Goal: Transaction & Acquisition: Book appointment/travel/reservation

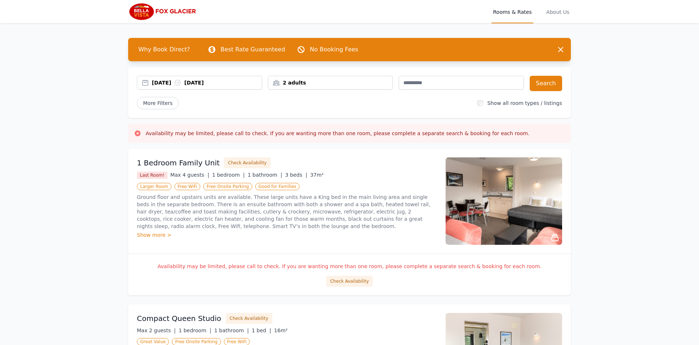
click at [209, 85] on div "[DATE] [DATE]" at bounding box center [207, 82] width 110 height 7
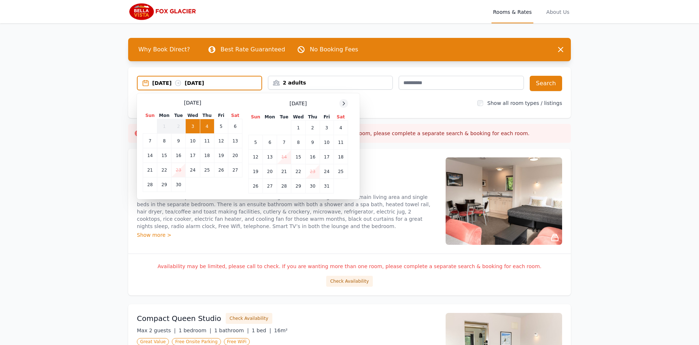
click at [345, 104] on icon at bounding box center [344, 103] width 6 height 6
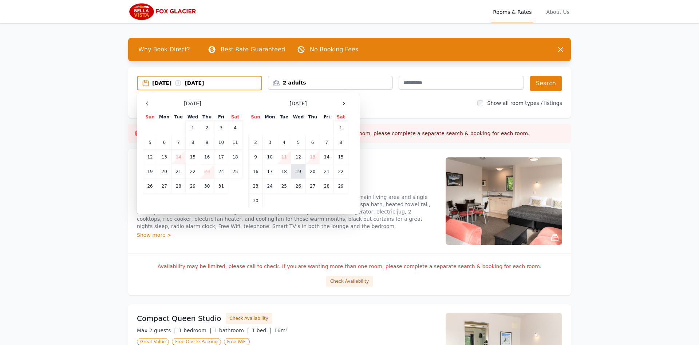
click at [298, 175] on td "19" at bounding box center [298, 171] width 14 height 15
click at [323, 173] on td "21" at bounding box center [327, 171] width 14 height 15
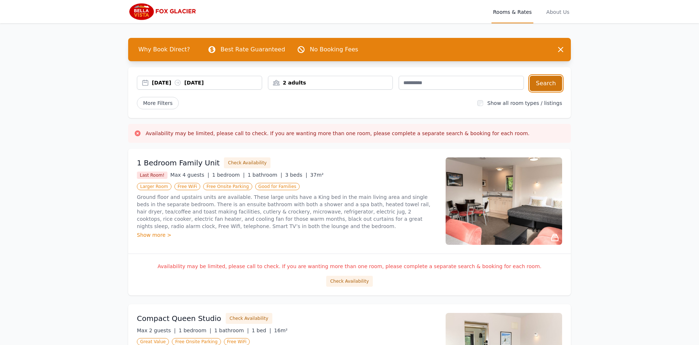
click at [542, 84] on button "Search" at bounding box center [545, 83] width 32 height 15
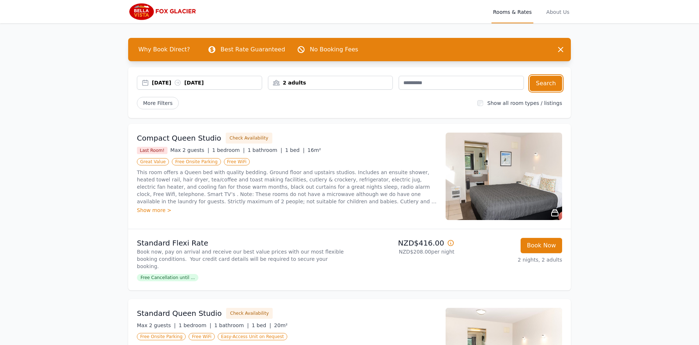
click at [347, 84] on div "2 adults" at bounding box center [330, 82] width 124 height 7
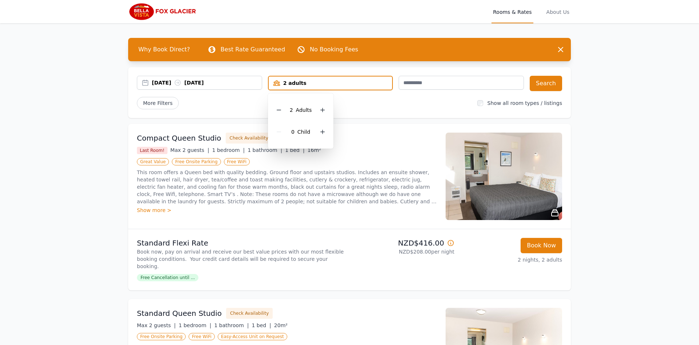
click at [377, 107] on div "More Filters" at bounding box center [304, 103] width 334 height 12
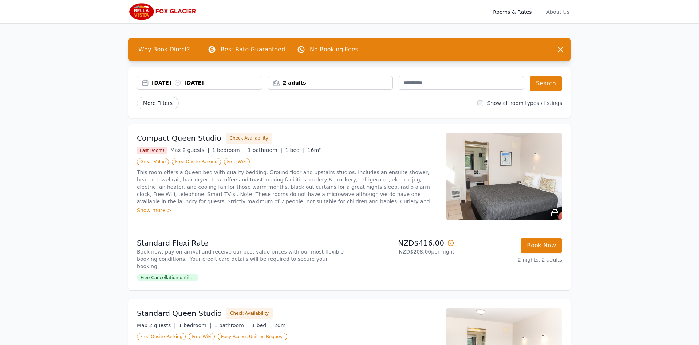
click at [169, 102] on span "More Filters" at bounding box center [158, 103] width 42 height 12
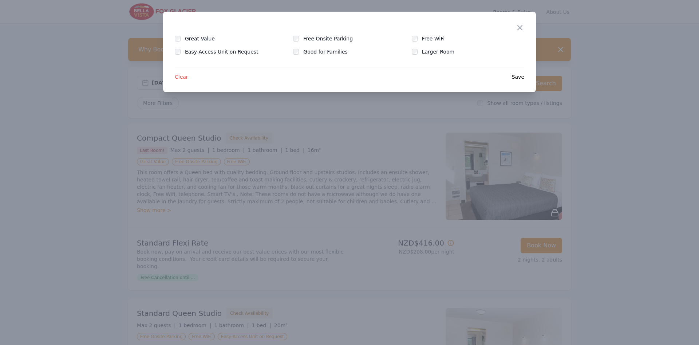
click at [526, 24] on div "Close" at bounding box center [525, 23] width 20 height 23
click at [521, 28] on icon "button" at bounding box center [519, 27] width 9 height 9
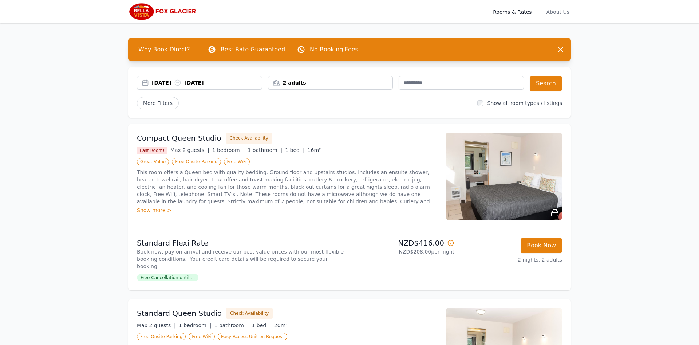
click at [287, 86] on div "2 adults" at bounding box center [330, 82] width 124 height 7
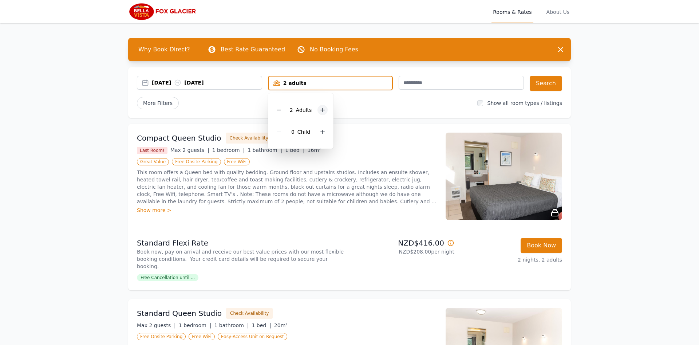
click at [321, 108] on icon at bounding box center [323, 110] width 6 height 6
click at [549, 86] on button "Search" at bounding box center [545, 83] width 32 height 15
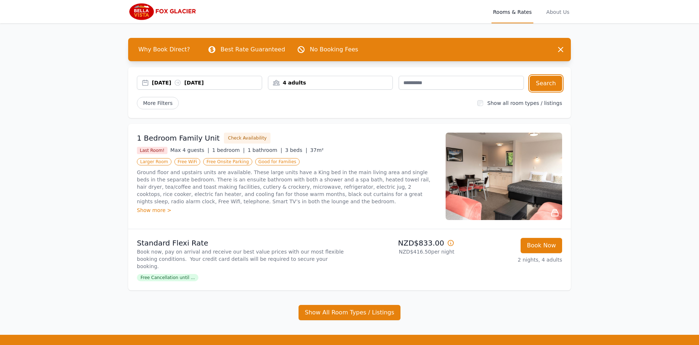
click at [302, 85] on div "4 adults" at bounding box center [330, 82] width 124 height 7
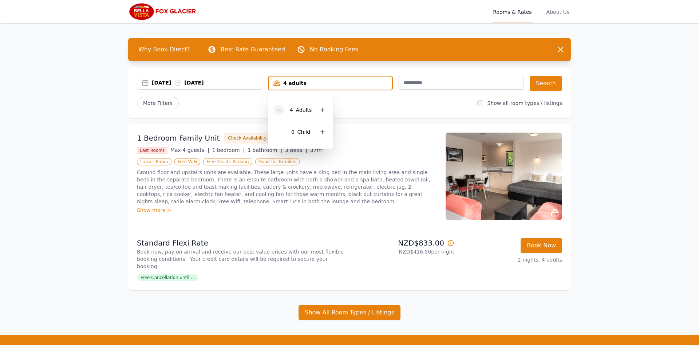
click at [282, 110] on icon at bounding box center [279, 110] width 6 height 6
click at [553, 88] on button "Search" at bounding box center [545, 83] width 32 height 15
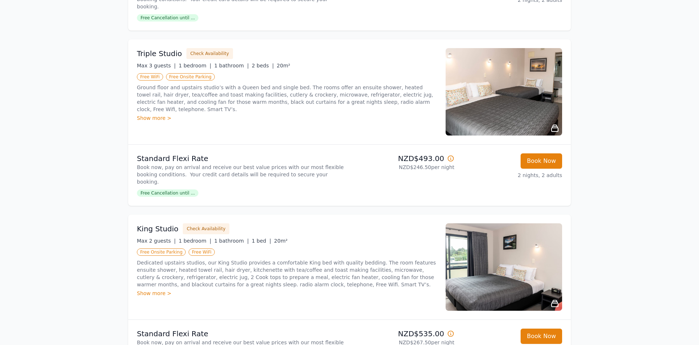
scroll to position [631, 0]
